Goal: Entertainment & Leisure: Consume media (video, audio)

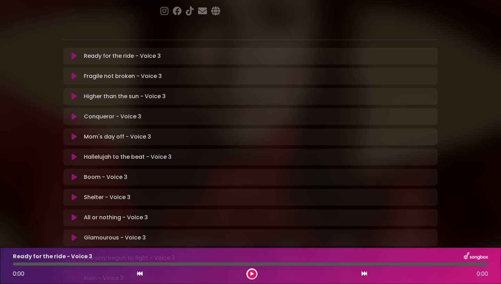
scroll to position [153, 0]
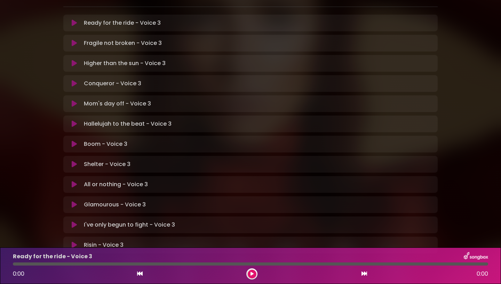
click at [119, 201] on p "Glamourous - Voice 3 Loading Track..." at bounding box center [115, 205] width 62 height 8
click at [76, 201] on icon at bounding box center [74, 204] width 5 height 7
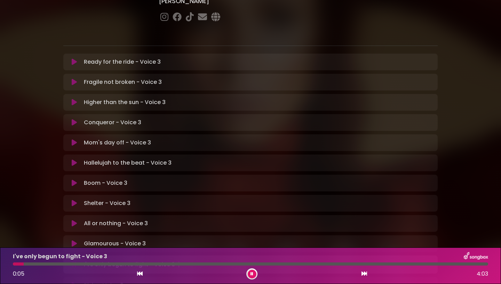
scroll to position [109, 0]
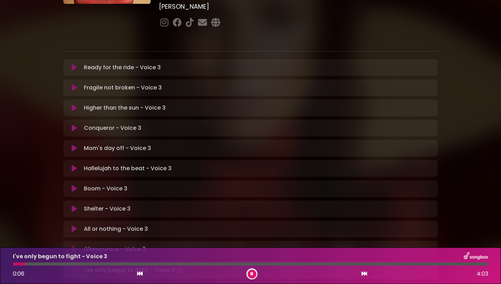
click at [77, 84] on icon at bounding box center [74, 87] width 5 height 7
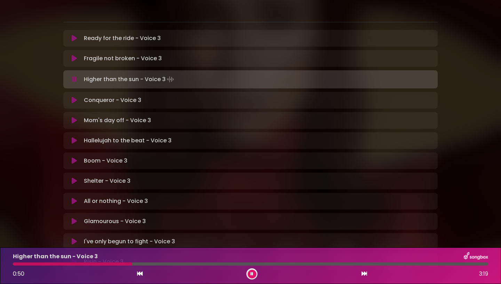
scroll to position [158, 0]
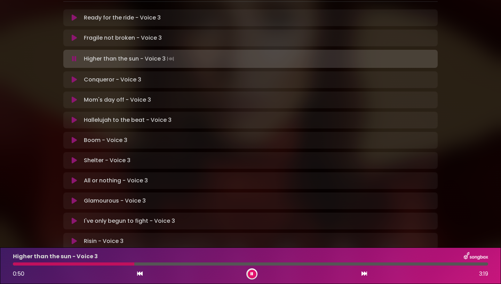
click at [74, 197] on icon at bounding box center [74, 200] width 5 height 7
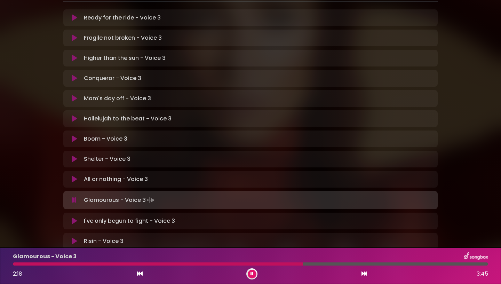
click at [256, 262] on div "Glamourous - Voice 3 2:18 3:45" at bounding box center [251, 266] width 484 height 28
click at [256, 263] on div at bounding box center [251, 263] width 476 height 3
click at [287, 266] on div "Glamourous - Voice 3 2:29 3:45" at bounding box center [251, 266] width 484 height 28
click at [281, 263] on div at bounding box center [251, 263] width 476 height 3
click at [262, 263] on div at bounding box center [148, 263] width 270 height 3
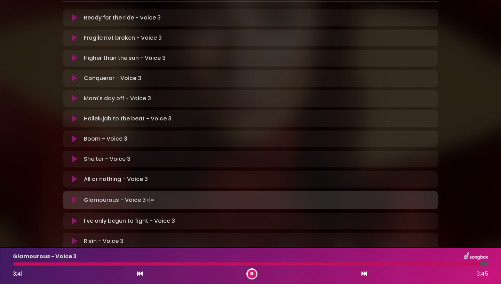
click at [250, 275] on button at bounding box center [252, 274] width 9 height 9
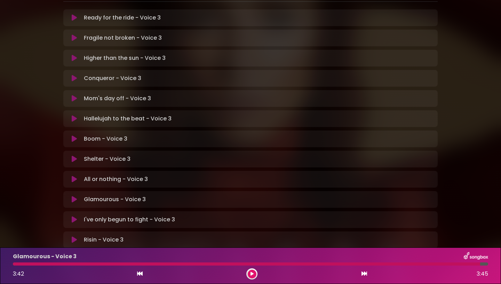
click at [154, 264] on div at bounding box center [247, 263] width 468 height 3
click at [175, 264] on div at bounding box center [247, 263] width 468 height 3
click at [97, 265] on div at bounding box center [247, 263] width 468 height 3
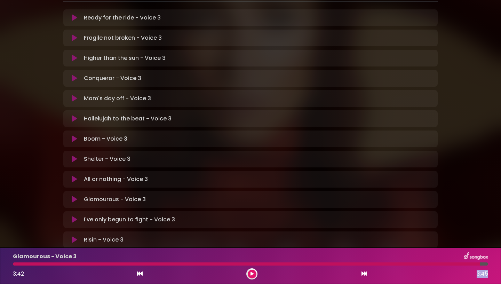
drag, startPoint x: 480, startPoint y: 264, endPoint x: 223, endPoint y: 280, distance: 257.0
click at [224, 266] on div at bounding box center [251, 263] width 476 height 3
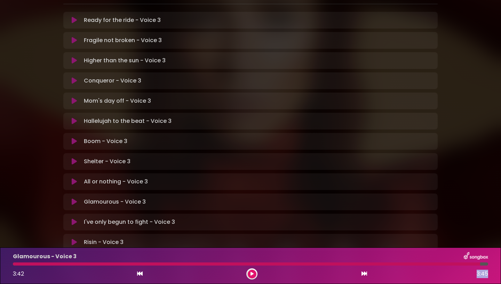
scroll to position [178, 0]
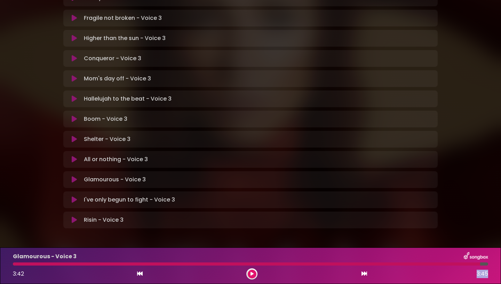
click at [73, 176] on icon at bounding box center [74, 179] width 5 height 7
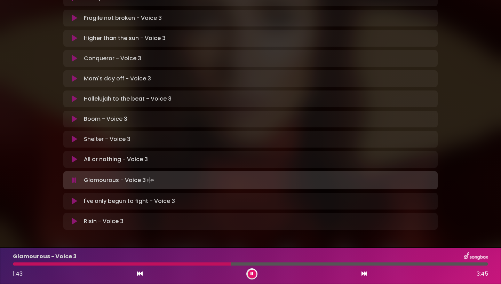
click at [168, 261] on div "Glamourous - Voice 3 1:43 3:45" at bounding box center [251, 266] width 484 height 28
click at [167, 263] on div at bounding box center [122, 263] width 219 height 3
click at [167, 264] on div at bounding box center [251, 263] width 476 height 3
click at [153, 264] on div at bounding box center [93, 263] width 160 height 3
click at [252, 275] on icon at bounding box center [252, 274] width 3 height 4
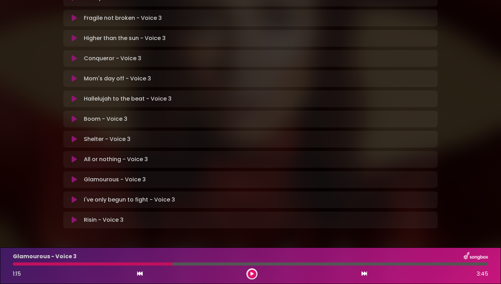
click at [152, 262] on div "Glamourous - Voice 3 1:15 3:45" at bounding box center [251, 266] width 484 height 28
click at [153, 264] on div at bounding box center [93, 263] width 160 height 3
click at [252, 272] on button at bounding box center [252, 274] width 9 height 9
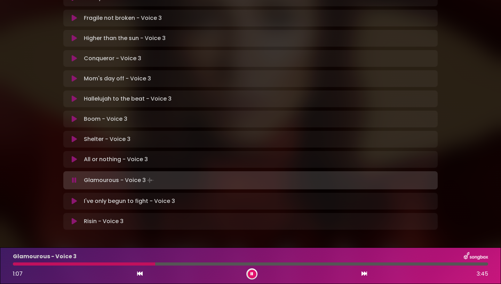
click at [136, 263] on div at bounding box center [84, 263] width 142 height 3
click at [165, 264] on div at bounding box center [98, 263] width 171 height 3
click at [251, 274] on icon at bounding box center [252, 274] width 3 height 4
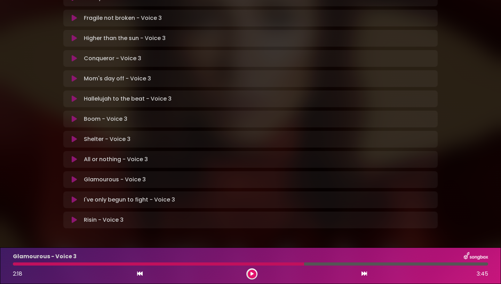
click at [270, 264] on div at bounding box center [158, 263] width 291 height 3
click at [266, 264] on div at bounding box center [158, 263] width 291 height 3
click at [268, 264] on div at bounding box center [158, 263] width 291 height 3
click at [251, 275] on icon at bounding box center [252, 274] width 3 height 4
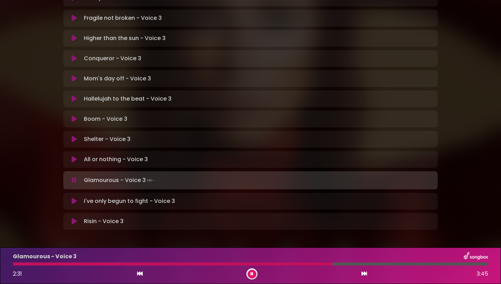
click at [267, 265] on div at bounding box center [173, 263] width 320 height 3
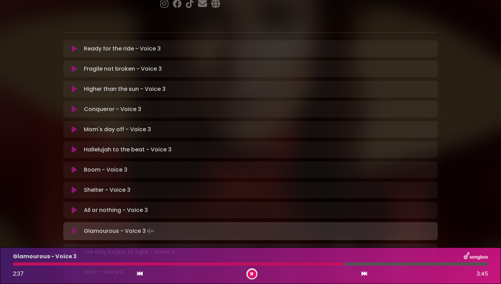
scroll to position [122, 0]
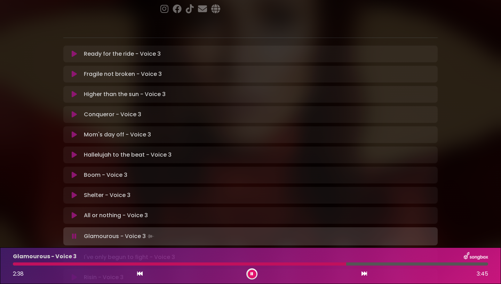
click at [73, 71] on icon at bounding box center [74, 74] width 5 height 7
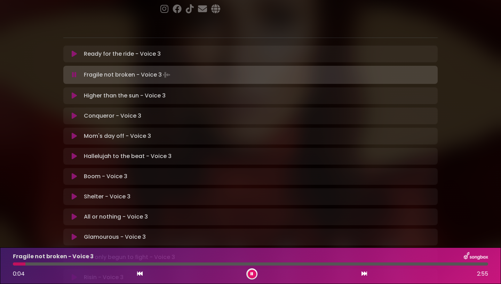
click at [252, 277] on button at bounding box center [252, 274] width 9 height 9
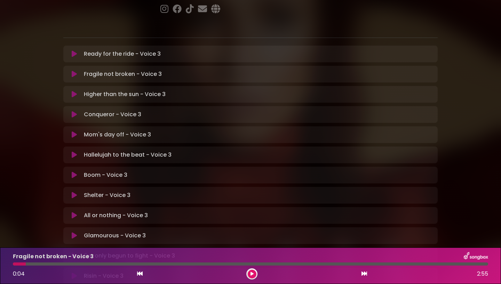
drag, startPoint x: 23, startPoint y: 265, endPoint x: 0, endPoint y: 264, distance: 23.3
click at [13, 264] on div at bounding box center [251, 263] width 476 height 3
click at [251, 277] on button at bounding box center [252, 274] width 9 height 9
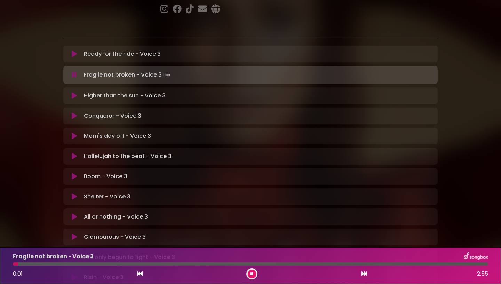
click at [253, 274] on icon at bounding box center [252, 274] width 3 height 4
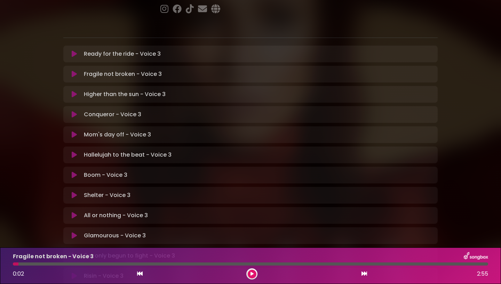
click at [256, 276] on button at bounding box center [252, 274] width 9 height 9
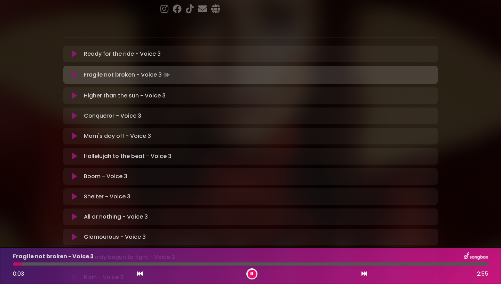
drag, startPoint x: 19, startPoint y: 266, endPoint x: 0, endPoint y: 266, distance: 19.5
click at [0, 266] on div "Fragile not broken - Voice 3 0:03 2:55" at bounding box center [250, 266] width 501 height 37
click at [15, 265] on div "Fragile not broken - Voice 3 0:04 2:55" at bounding box center [251, 266] width 484 height 28
click at [17, 265] on div at bounding box center [19, 263] width 12 height 3
drag, startPoint x: 16, startPoint y: 265, endPoint x: 10, endPoint y: 265, distance: 5.2
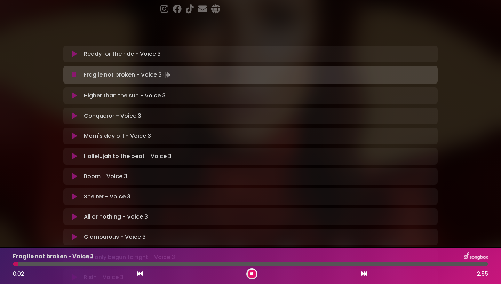
click at [13, 265] on div at bounding box center [251, 263] width 476 height 3
click at [255, 273] on button at bounding box center [252, 274] width 9 height 9
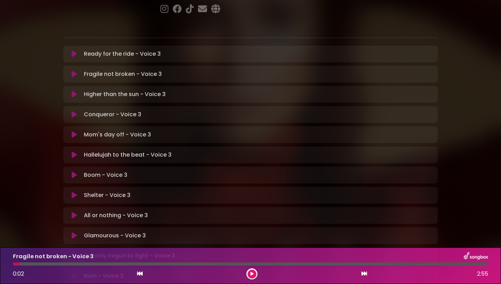
click at [253, 272] on button at bounding box center [252, 274] width 9 height 9
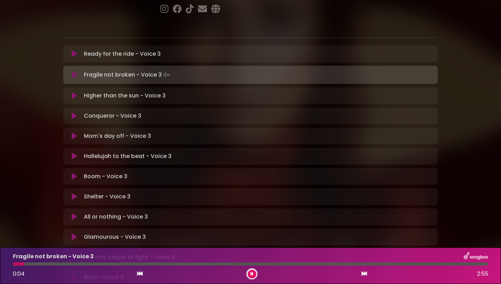
click at [253, 272] on icon at bounding box center [252, 274] width 3 height 4
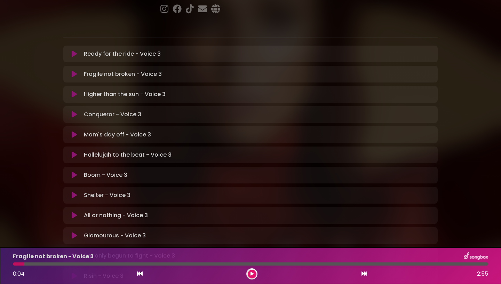
click at [143, 274] on div "0:04 2:55" at bounding box center [251, 273] width 484 height 11
click at [141, 273] on icon at bounding box center [140, 274] width 6 height 6
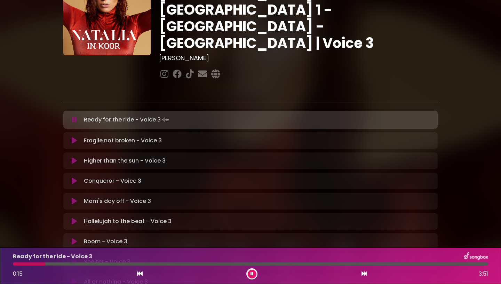
scroll to position [56, 0]
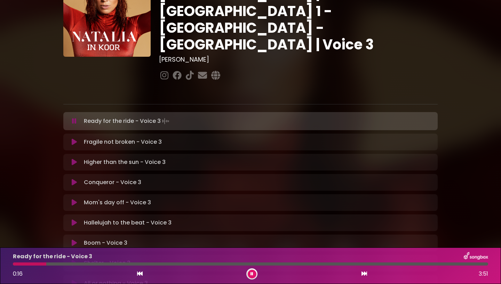
click at [73, 139] on icon at bounding box center [74, 142] width 5 height 7
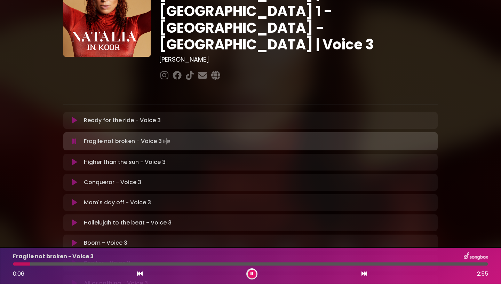
click at [251, 275] on icon at bounding box center [252, 274] width 3 height 4
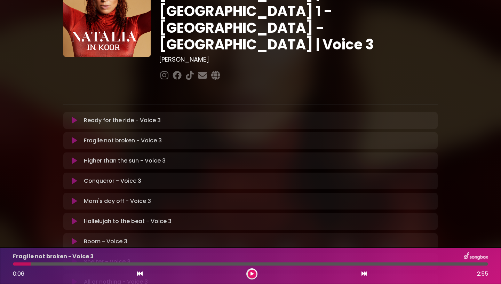
click at [251, 275] on icon at bounding box center [252, 274] width 3 height 4
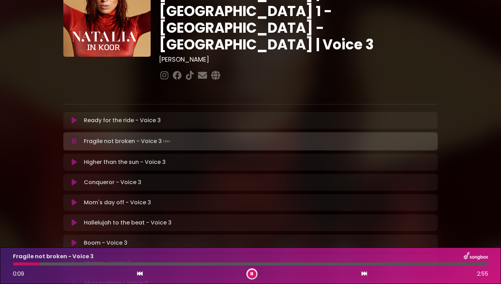
click at [251, 275] on icon at bounding box center [252, 274] width 3 height 4
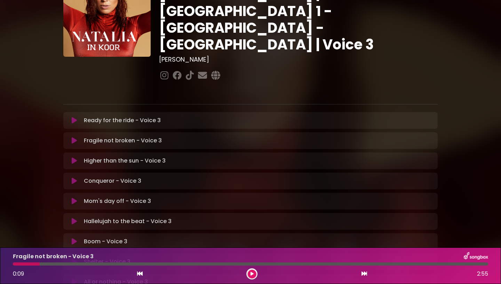
click at [251, 275] on icon at bounding box center [252, 274] width 3 height 4
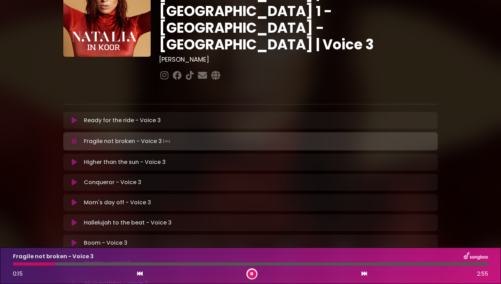
click at [143, 275] on div "0:15 2:55" at bounding box center [251, 273] width 484 height 11
click at [143, 275] on div "0:16 2:55" at bounding box center [251, 273] width 484 height 11
click at [142, 274] on icon at bounding box center [140, 274] width 6 height 6
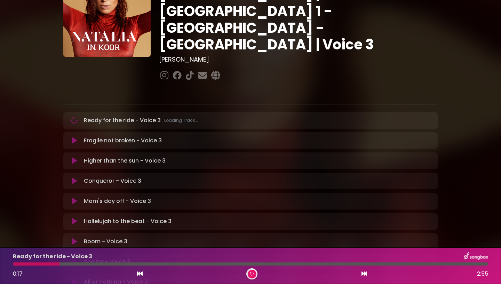
click at [142, 274] on icon at bounding box center [140, 274] width 6 height 6
click at [142, 275] on icon at bounding box center [140, 274] width 6 height 6
click at [71, 132] on div "Fragile not broken - Voice 3 Loading Track... Name" at bounding box center [250, 140] width 375 height 17
click at [72, 137] on icon at bounding box center [74, 140] width 5 height 7
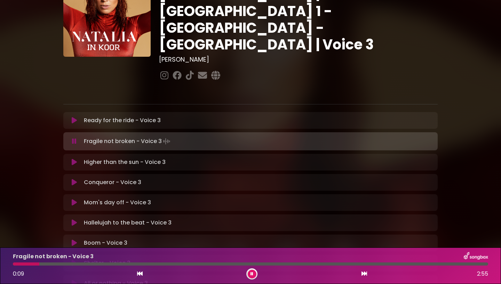
click at [251, 275] on button at bounding box center [252, 274] width 9 height 9
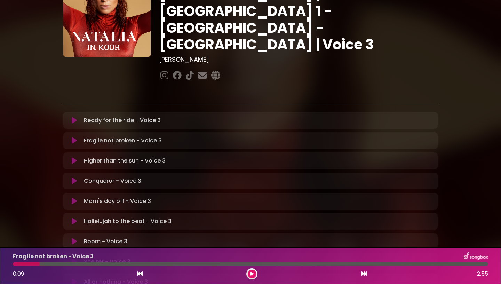
click at [251, 275] on icon at bounding box center [251, 274] width 3 height 5
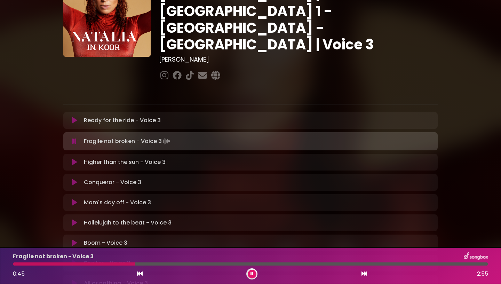
click at [250, 275] on button at bounding box center [252, 274] width 9 height 9
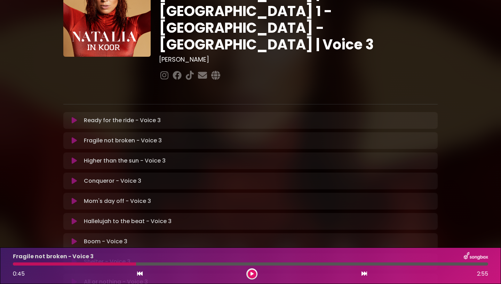
click at [251, 276] on icon at bounding box center [251, 274] width 3 height 4
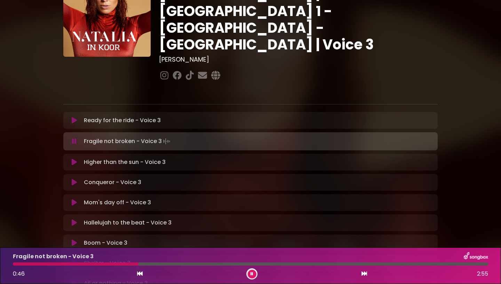
click at [120, 263] on div at bounding box center [251, 263] width 476 height 3
click at [181, 265] on div at bounding box center [114, 263] width 202 height 3
click at [156, 265] on div at bounding box center [106, 263] width 186 height 3
click at [143, 265] on div at bounding box center [87, 263] width 148 height 3
click at [134, 264] on div at bounding box center [78, 263] width 131 height 3
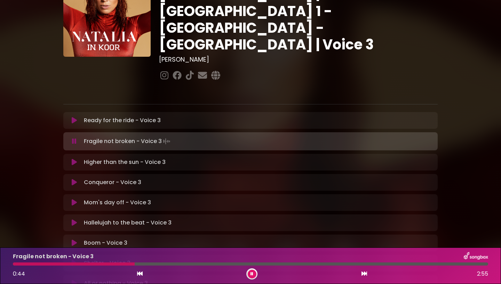
click at [117, 264] on div at bounding box center [74, 263] width 122 height 3
click at [252, 277] on button at bounding box center [252, 274] width 9 height 9
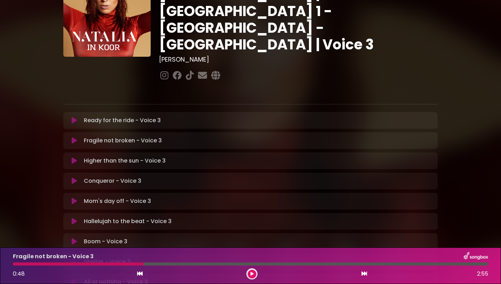
click at [257, 274] on div at bounding box center [251, 273] width 11 height 11
click at [254, 274] on button at bounding box center [252, 274] width 9 height 9
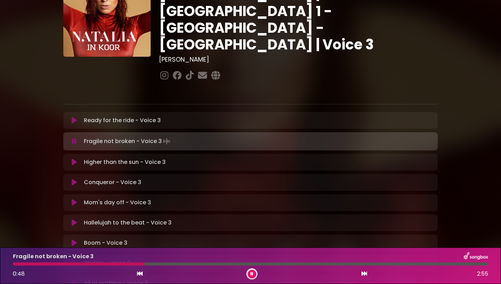
click at [108, 265] on div at bounding box center [79, 263] width 132 height 3
click at [253, 275] on icon at bounding box center [252, 274] width 3 height 4
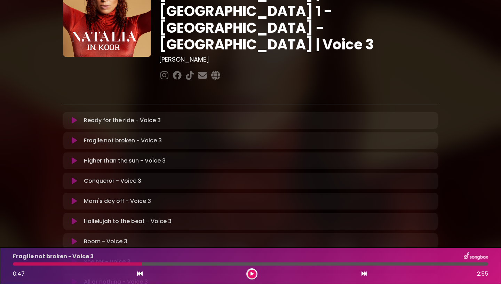
click at [250, 273] on button at bounding box center [252, 274] width 9 height 9
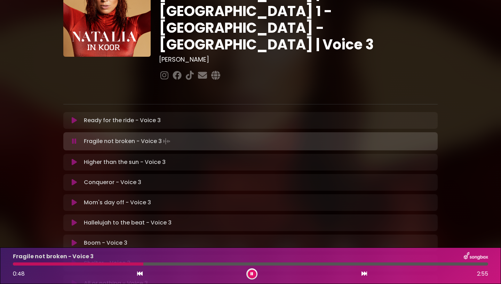
click at [122, 266] on div "Fragile not broken - Voice 3 0:48 2:55" at bounding box center [251, 266] width 484 height 28
click at [121, 266] on div "Fragile not broken - Voice 3 0:49 2:55" at bounding box center [251, 266] width 484 height 28
click at [119, 263] on div at bounding box center [80, 263] width 135 height 3
click at [250, 275] on button at bounding box center [252, 274] width 9 height 9
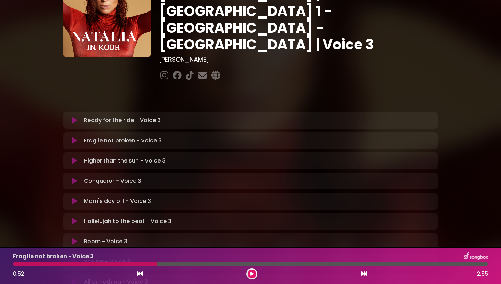
click at [132, 264] on div at bounding box center [85, 263] width 144 height 3
click at [137, 264] on div at bounding box center [85, 263] width 144 height 3
click at [140, 264] on div at bounding box center [85, 263] width 144 height 3
click at [140, 265] on div at bounding box center [85, 263] width 144 height 3
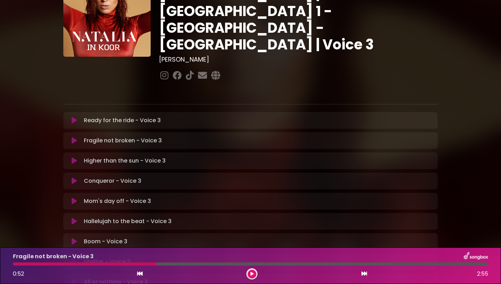
click at [253, 273] on icon at bounding box center [251, 274] width 3 height 4
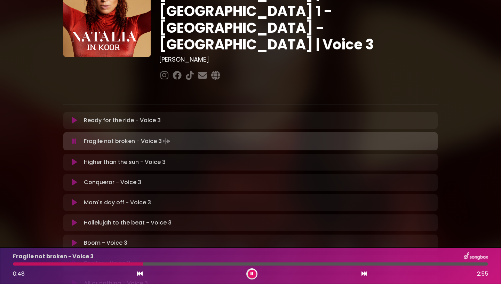
click at [123, 264] on div at bounding box center [251, 263] width 476 height 3
click at [252, 272] on icon at bounding box center [251, 274] width 3 height 5
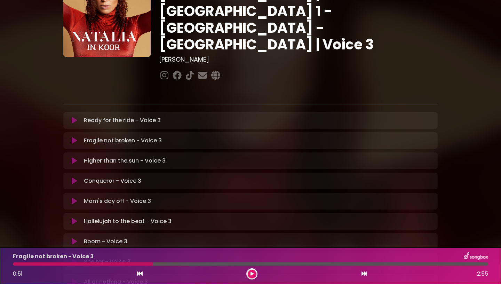
click at [252, 272] on icon at bounding box center [251, 274] width 3 height 4
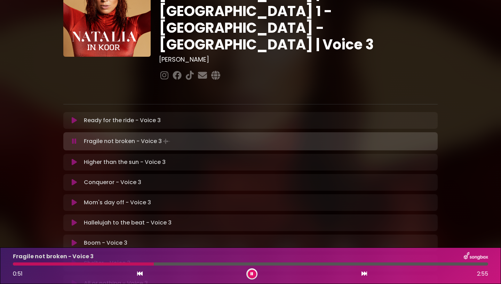
click at [135, 267] on div "Fragile not broken - Voice 3 0:51 2:55" at bounding box center [251, 266] width 484 height 28
click at [134, 262] on div at bounding box center [84, 263] width 143 height 3
click at [253, 278] on button at bounding box center [252, 274] width 9 height 9
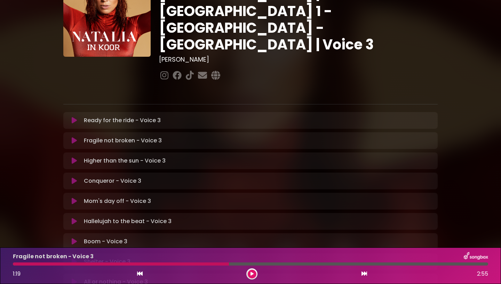
click at [252, 278] on button at bounding box center [252, 274] width 9 height 9
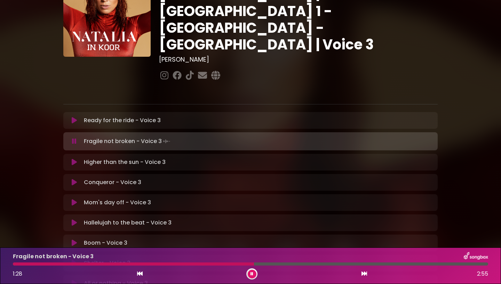
click at [252, 278] on button at bounding box center [252, 274] width 9 height 9
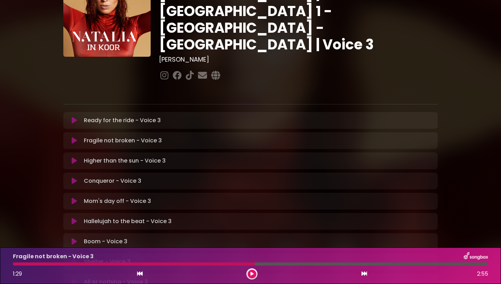
click at [252, 274] on icon at bounding box center [251, 274] width 3 height 4
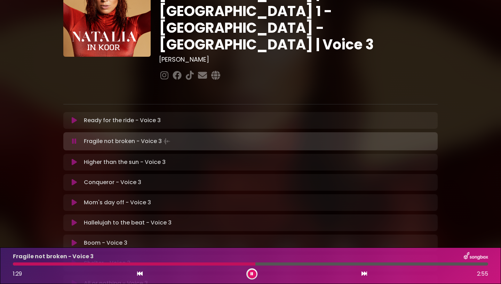
click at [218, 264] on div at bounding box center [134, 263] width 243 height 3
click at [255, 274] on button at bounding box center [252, 274] width 9 height 9
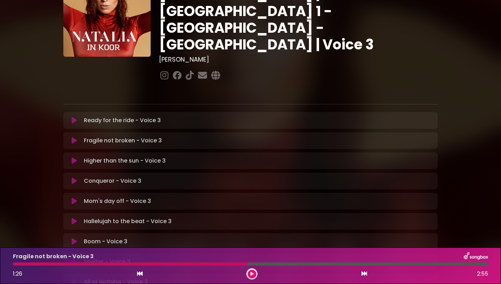
click at [221, 263] on div at bounding box center [130, 263] width 235 height 3
click at [260, 276] on div "1:26 2:55" at bounding box center [251, 273] width 484 height 11
click at [252, 276] on button at bounding box center [252, 274] width 9 height 9
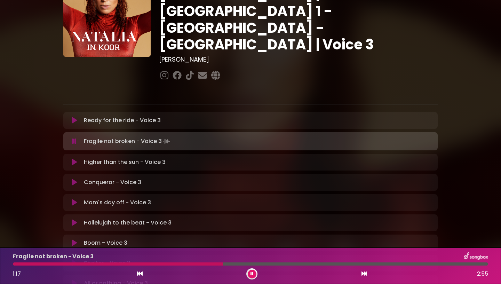
click at [198, 263] on div at bounding box center [251, 263] width 476 height 3
click at [249, 275] on button at bounding box center [252, 274] width 9 height 9
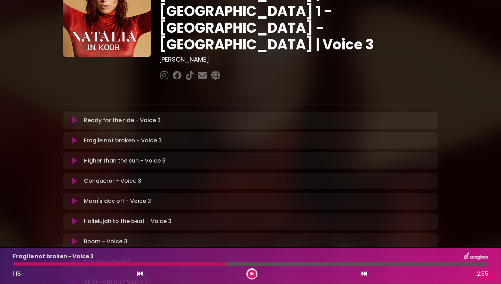
click at [249, 275] on button at bounding box center [252, 274] width 9 height 9
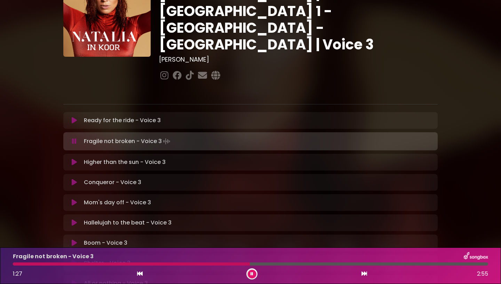
click at [249, 275] on button at bounding box center [252, 274] width 9 height 9
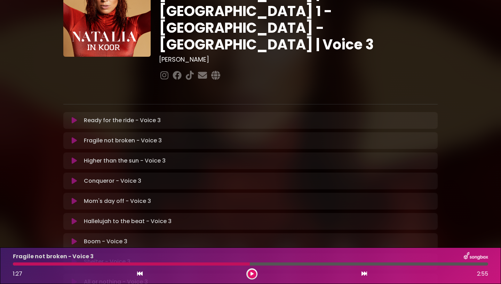
click at [249, 275] on button at bounding box center [252, 274] width 9 height 9
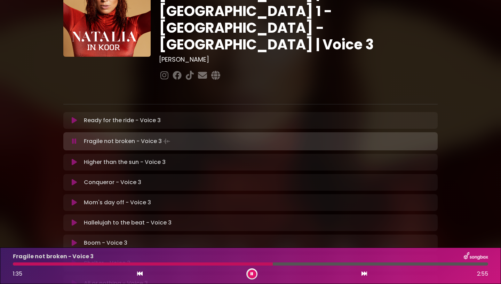
click at [249, 275] on button at bounding box center [252, 274] width 9 height 9
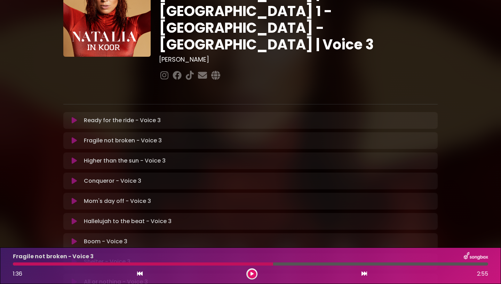
click at [249, 275] on button at bounding box center [252, 274] width 9 height 9
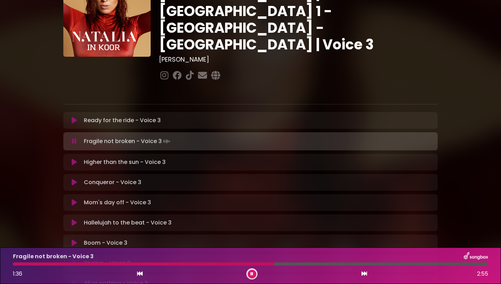
click at [261, 262] on div "Fragile not broken - Voice 3 1:36 2:55" at bounding box center [251, 266] width 484 height 28
click at [261, 264] on div at bounding box center [144, 263] width 263 height 3
click at [254, 271] on button at bounding box center [252, 274] width 9 height 9
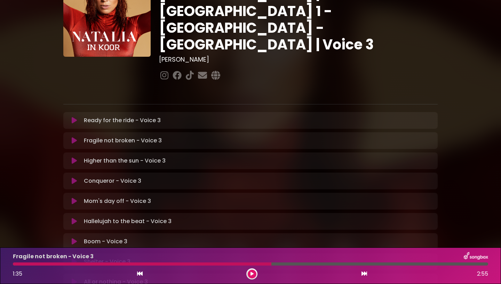
click at [254, 271] on button at bounding box center [252, 274] width 9 height 9
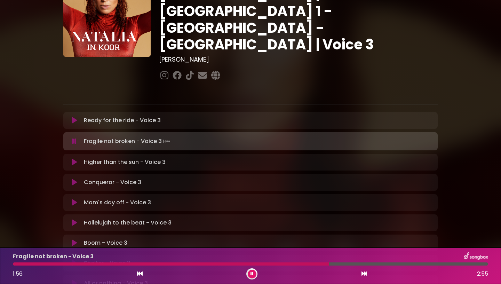
click at [254, 274] on button at bounding box center [252, 274] width 9 height 9
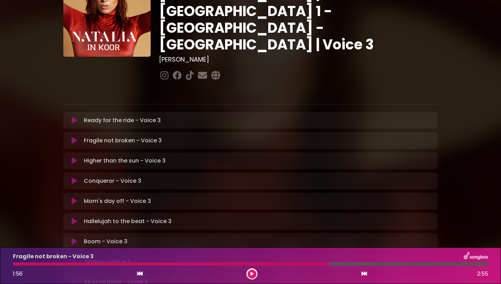
click at [254, 274] on button at bounding box center [252, 274] width 9 height 9
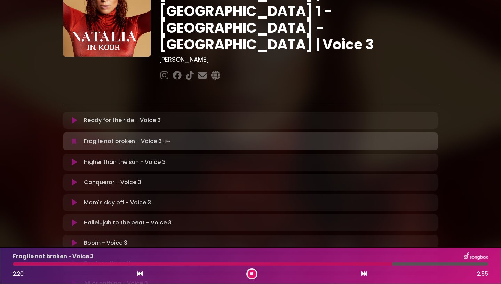
click at [319, 264] on div at bounding box center [203, 263] width 380 height 3
click at [276, 265] on div at bounding box center [167, 263] width 308 height 3
click at [251, 276] on icon at bounding box center [252, 274] width 3 height 4
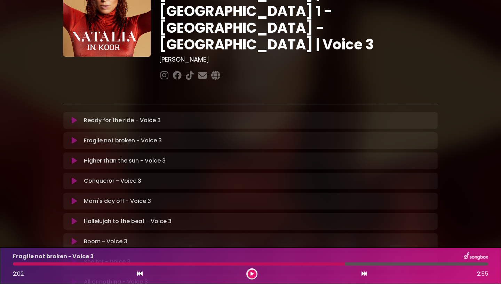
click at [251, 276] on icon at bounding box center [251, 274] width 3 height 5
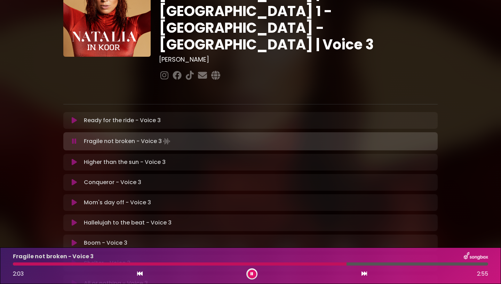
click at [282, 262] on div "Fragile not broken - Voice 3 2:03 2:55" at bounding box center [251, 266] width 484 height 28
click at [282, 262] on div at bounding box center [147, 263] width 269 height 3
click at [253, 275] on icon at bounding box center [252, 274] width 3 height 4
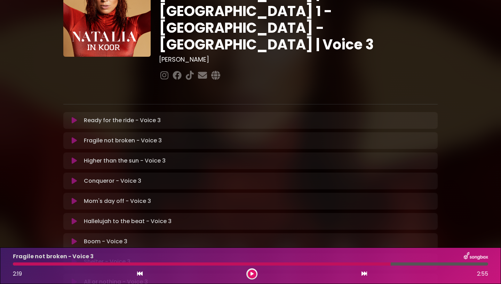
click at [368, 264] on div at bounding box center [202, 263] width 378 height 3
click at [365, 264] on div at bounding box center [202, 263] width 378 height 3
click at [251, 275] on icon at bounding box center [251, 274] width 3 height 5
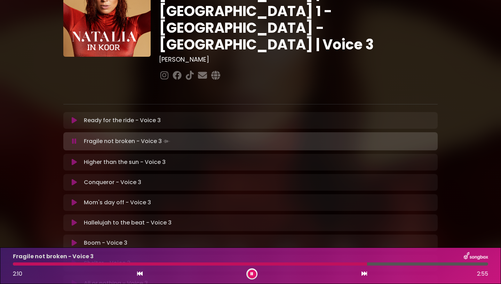
click at [338, 262] on div at bounding box center [251, 263] width 476 height 3
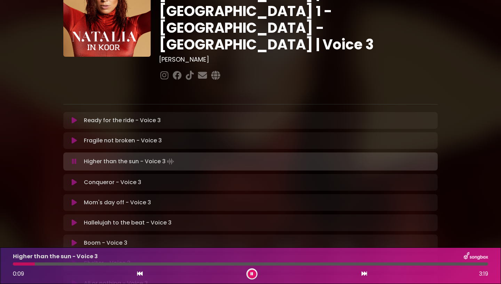
click at [75, 137] on icon at bounding box center [74, 140] width 5 height 7
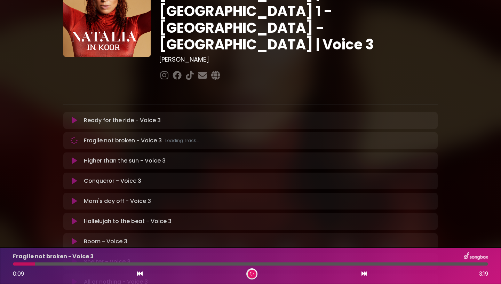
click at [385, 264] on div at bounding box center [251, 263] width 476 height 3
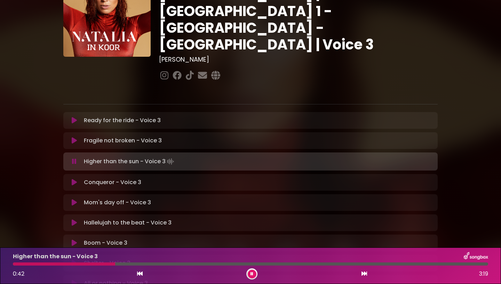
click at [75, 137] on icon at bounding box center [74, 140] width 6 height 7
click at [77, 137] on button at bounding box center [75, 140] width 14 height 7
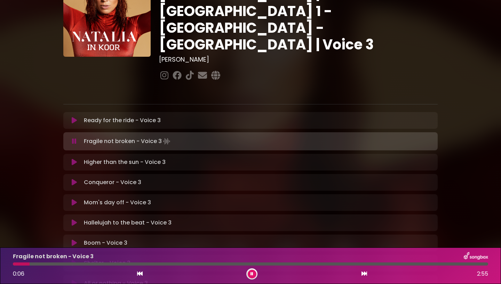
click at [11, 263] on div at bounding box center [251, 263] width 484 height 3
click at [16, 264] on div at bounding box center [251, 263] width 476 height 3
drag, startPoint x: 16, startPoint y: 264, endPoint x: 6, endPoint y: 265, distance: 9.8
click at [13, 265] on div at bounding box center [251, 263] width 476 height 3
click at [249, 273] on button at bounding box center [252, 274] width 9 height 9
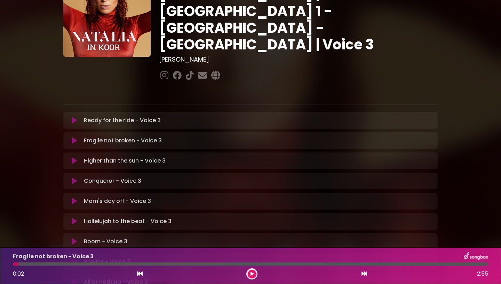
drag, startPoint x: 18, startPoint y: 264, endPoint x: 0, endPoint y: 264, distance: 17.8
click at [13, 264] on div at bounding box center [251, 263] width 476 height 3
click at [252, 276] on icon at bounding box center [251, 274] width 3 height 5
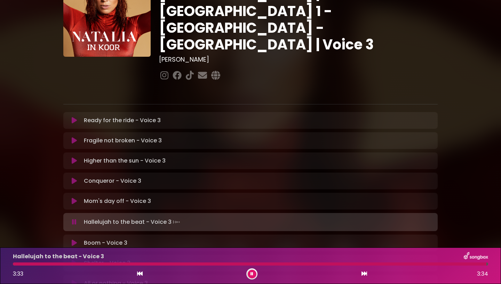
click at [73, 137] on icon at bounding box center [74, 141] width 9 height 8
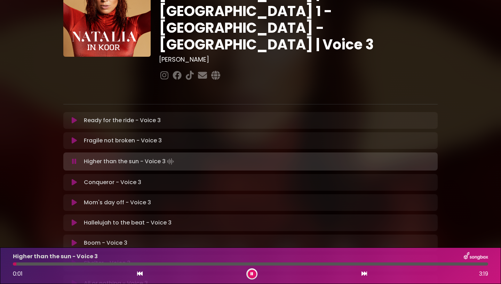
click at [252, 276] on button at bounding box center [252, 274] width 9 height 9
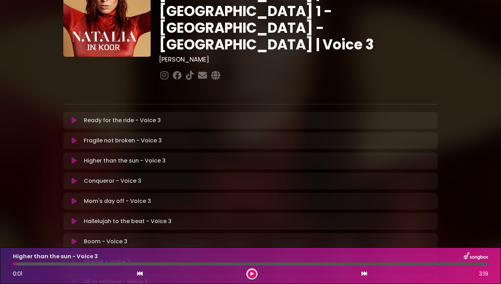
click at [71, 137] on button at bounding box center [75, 140] width 14 height 7
click at [176, 266] on div "Fragile not broken - Voice 3 0:01 3:19" at bounding box center [251, 266] width 484 height 28
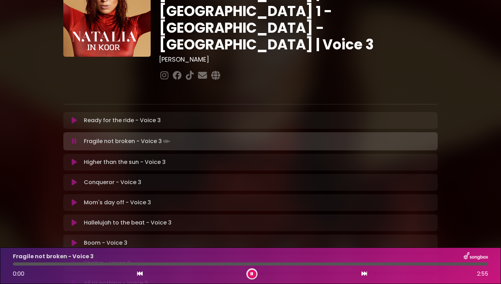
click at [183, 266] on div "Fragile not broken - Voice 3 0:00 2:55" at bounding box center [251, 266] width 484 height 28
click at [194, 265] on div at bounding box center [251, 263] width 476 height 3
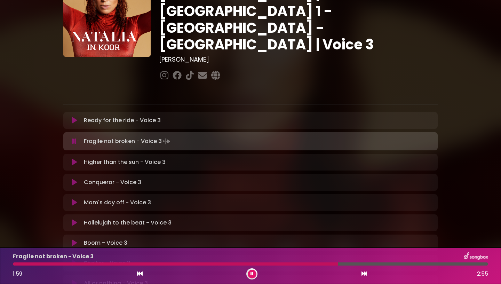
click at [268, 262] on div "Fragile not broken - Voice 3 1:59 2:55" at bounding box center [251, 266] width 484 height 28
click at [268, 263] on div at bounding box center [251, 263] width 476 height 3
click at [287, 265] on div at bounding box center [251, 263] width 476 height 3
click at [302, 265] on div at bounding box center [251, 263] width 476 height 3
click at [260, 264] on div at bounding box center [251, 263] width 476 height 3
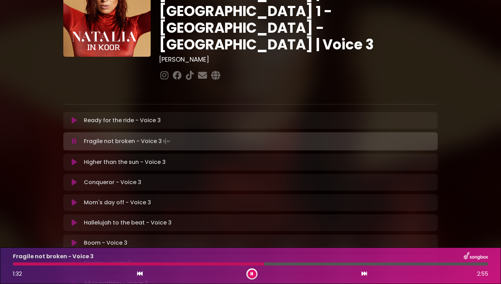
click at [245, 265] on div at bounding box center [138, 263] width 251 height 3
click at [235, 265] on div at bounding box center [130, 263] width 234 height 3
click at [227, 265] on div at bounding box center [251, 263] width 476 height 3
click at [213, 262] on div at bounding box center [113, 263] width 200 height 3
click at [205, 265] on div at bounding box center [115, 263] width 205 height 3
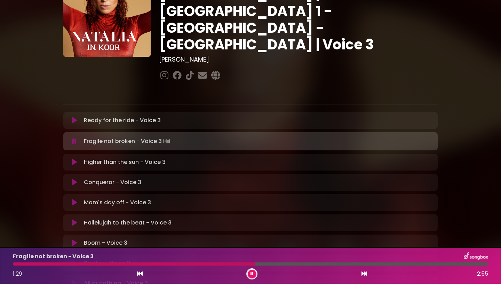
click at [254, 273] on button at bounding box center [252, 274] width 9 height 9
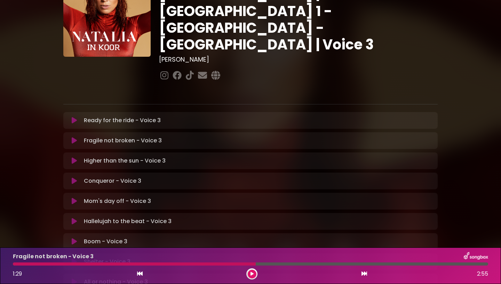
click at [219, 265] on div at bounding box center [134, 263] width 243 height 3
click at [223, 265] on div at bounding box center [134, 263] width 243 height 3
click at [223, 264] on div at bounding box center [134, 263] width 243 height 3
click at [250, 271] on button at bounding box center [252, 274] width 9 height 9
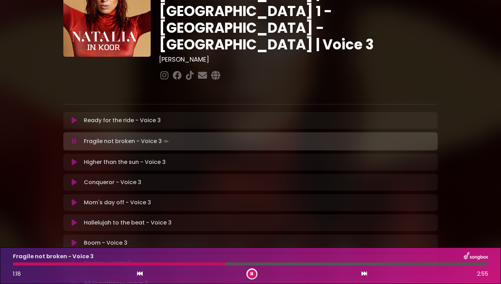
click at [211, 264] on div at bounding box center [119, 263] width 213 height 3
click at [251, 273] on icon at bounding box center [251, 274] width 3 height 5
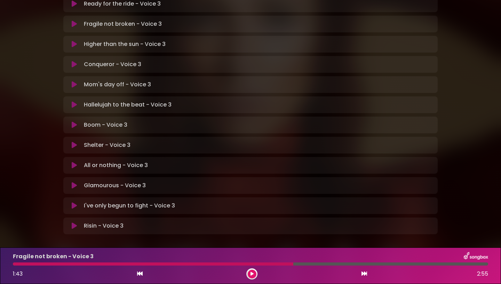
scroll to position [174, 0]
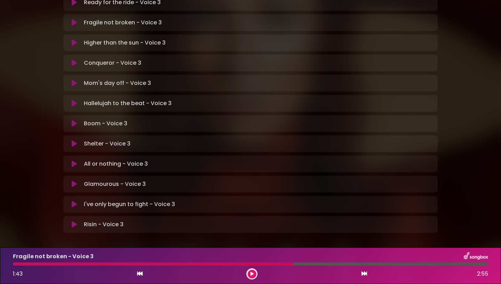
click at [77, 181] on icon at bounding box center [74, 184] width 5 height 7
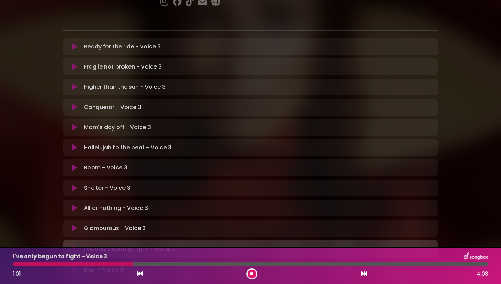
scroll to position [123, 0]
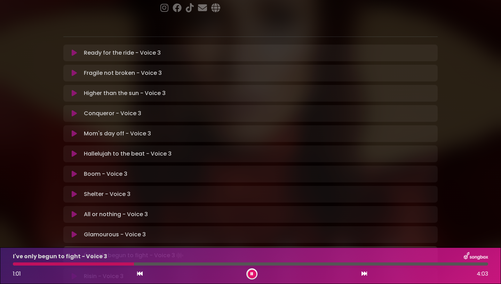
click at [77, 231] on button at bounding box center [75, 234] width 14 height 7
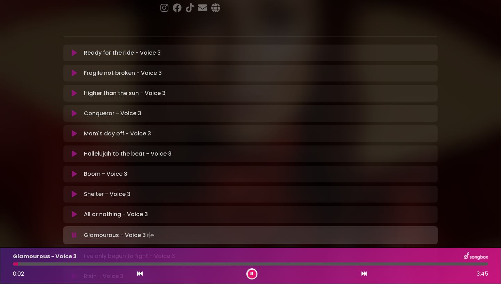
click at [255, 274] on button at bounding box center [252, 274] width 9 height 9
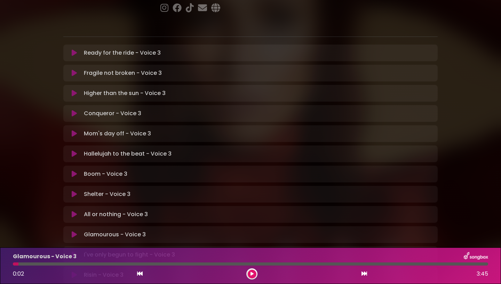
click at [255, 276] on button at bounding box center [252, 274] width 9 height 9
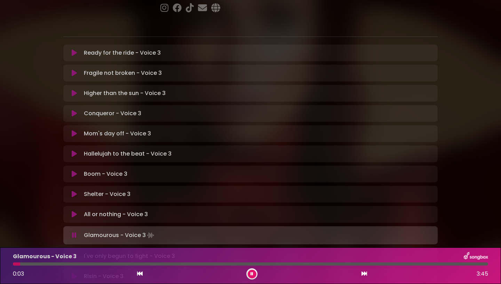
click at [254, 274] on button at bounding box center [252, 274] width 9 height 9
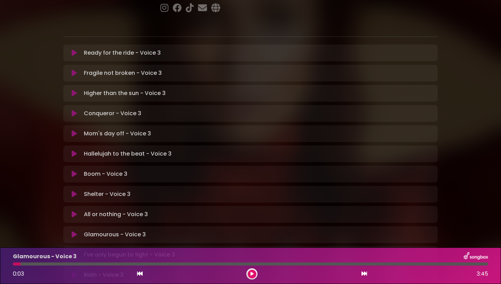
click at [254, 274] on button at bounding box center [252, 274] width 9 height 9
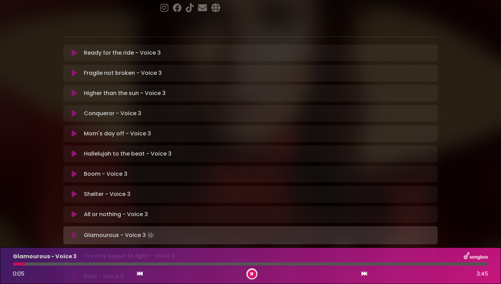
click at [254, 274] on button at bounding box center [252, 274] width 9 height 9
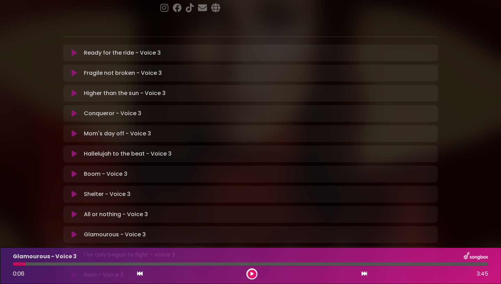
click at [72, 231] on icon at bounding box center [74, 234] width 5 height 7
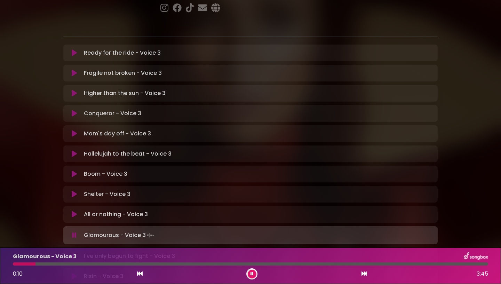
click at [89, 262] on div at bounding box center [251, 263] width 476 height 3
click at [251, 273] on icon at bounding box center [252, 274] width 3 height 4
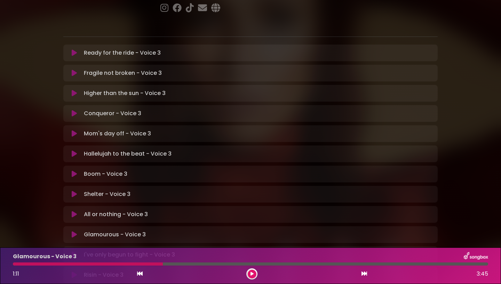
click at [254, 276] on button at bounding box center [252, 274] width 9 height 9
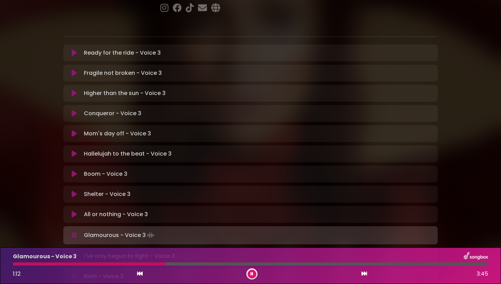
click at [254, 276] on button at bounding box center [252, 274] width 9 height 9
